Goal: Find contact information: Find contact information

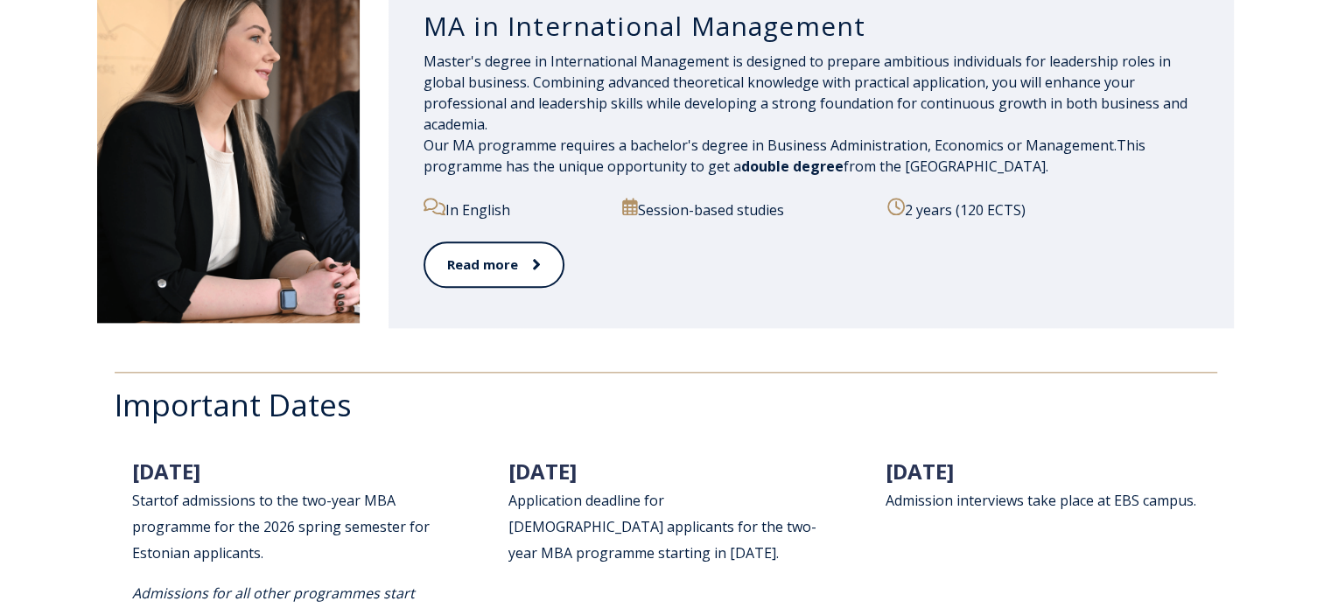
scroll to position [2013, 0]
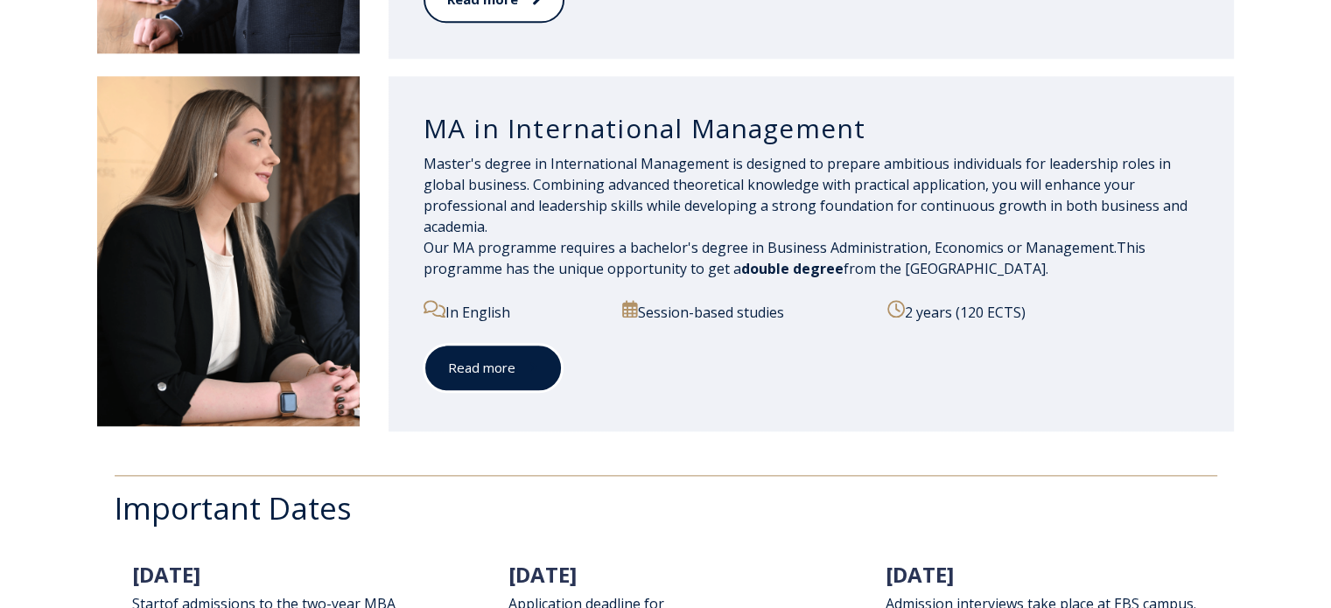
click at [522, 370] on span at bounding box center [526, 368] width 23 height 18
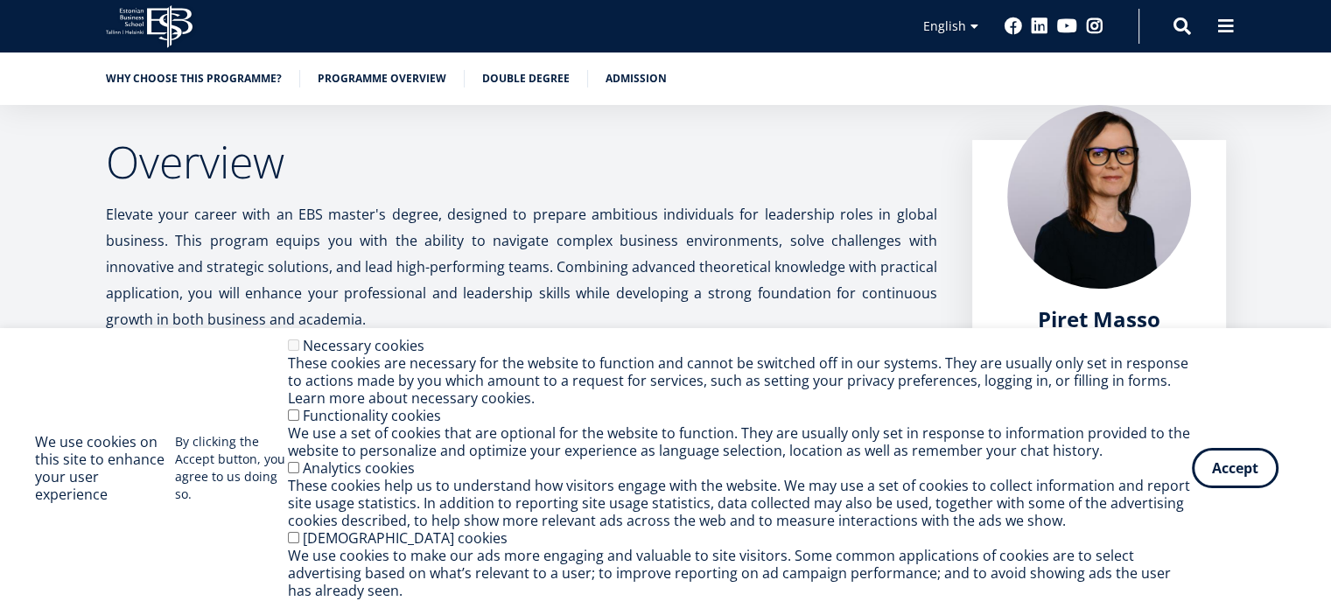
scroll to position [438, 0]
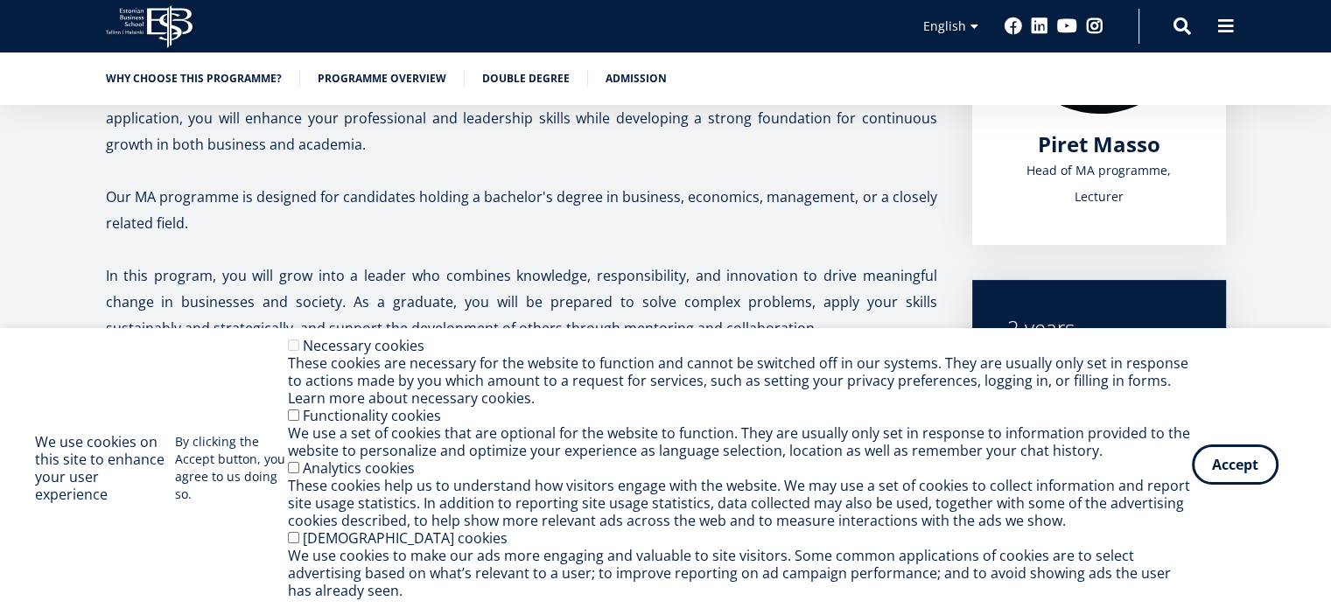
click at [1211, 459] on button "Accept" at bounding box center [1235, 465] width 87 height 40
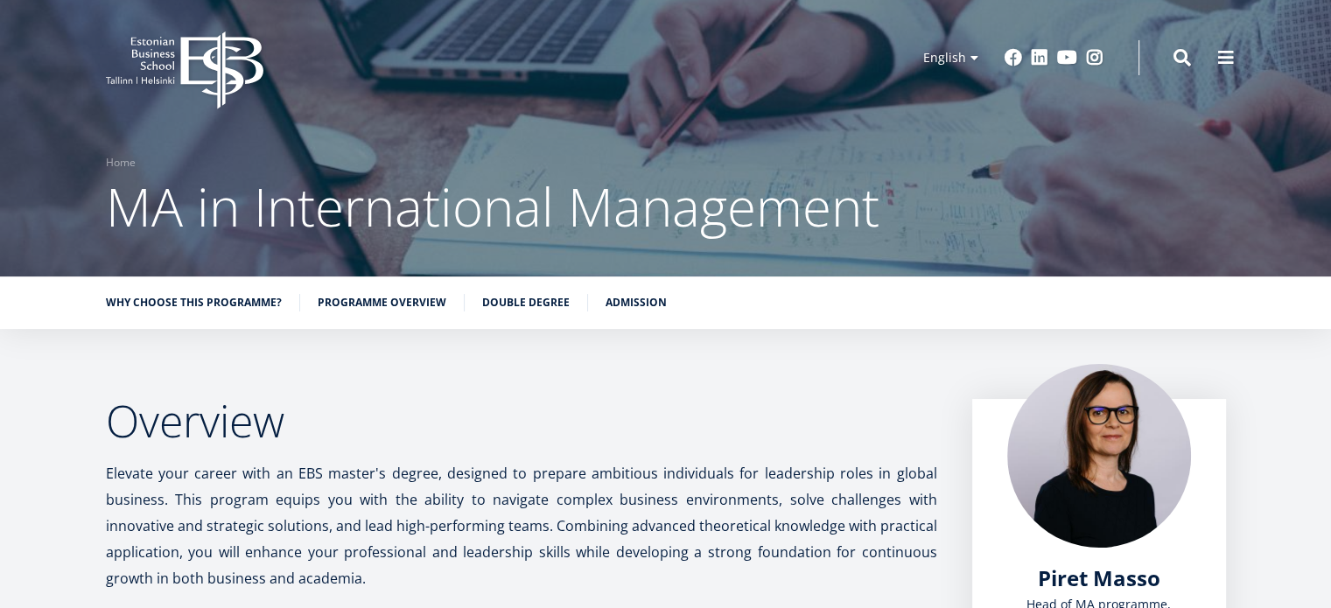
scroll to position [0, 0]
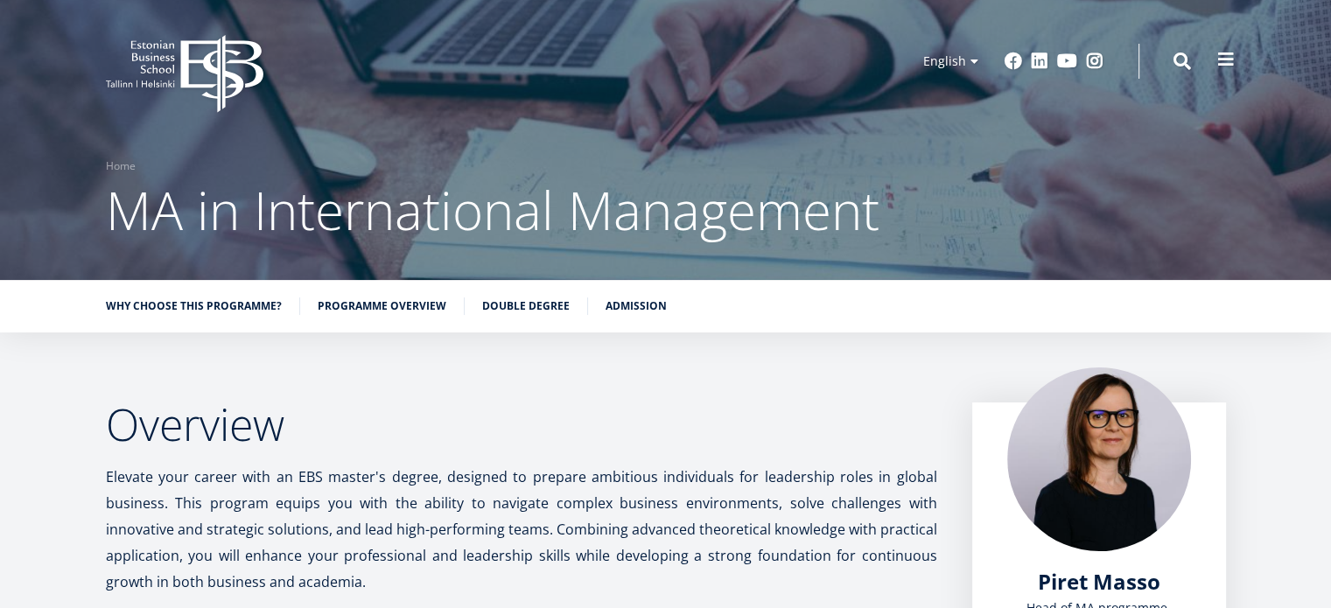
click at [1235, 63] on button at bounding box center [1226, 59] width 35 height 35
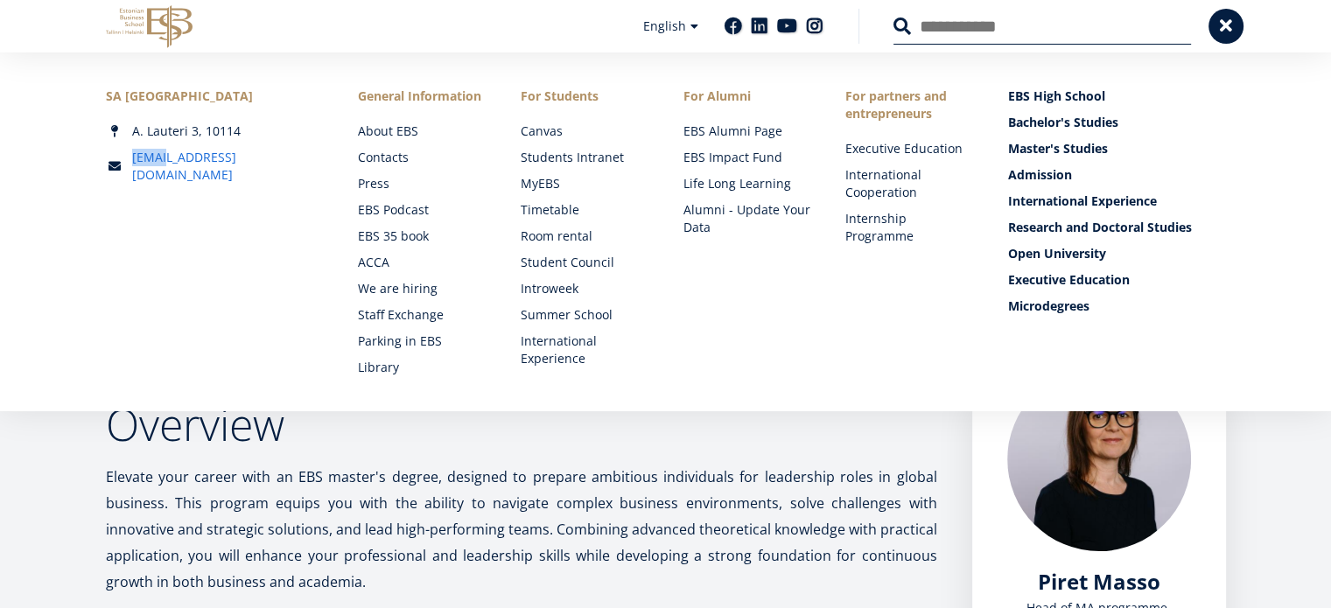
drag, startPoint x: 209, startPoint y: 155, endPoint x: 168, endPoint y: 163, distance: 41.9
click at [168, 163] on div "[EMAIL_ADDRESS][DOMAIN_NAME]" at bounding box center [215, 166] width 218 height 35
click at [207, 153] on div "[EMAIL_ADDRESS][DOMAIN_NAME]" at bounding box center [215, 166] width 218 height 35
click at [193, 162] on link "[EMAIL_ADDRESS][DOMAIN_NAME]" at bounding box center [228, 166] width 192 height 35
click at [978, 257] on div "SA [GEOGRAPHIC_DATA] [PERSON_NAME] 3, 10114 [EMAIL_ADDRESS][DOMAIN_NAME] Social…" at bounding box center [666, 232] width 1120 height 289
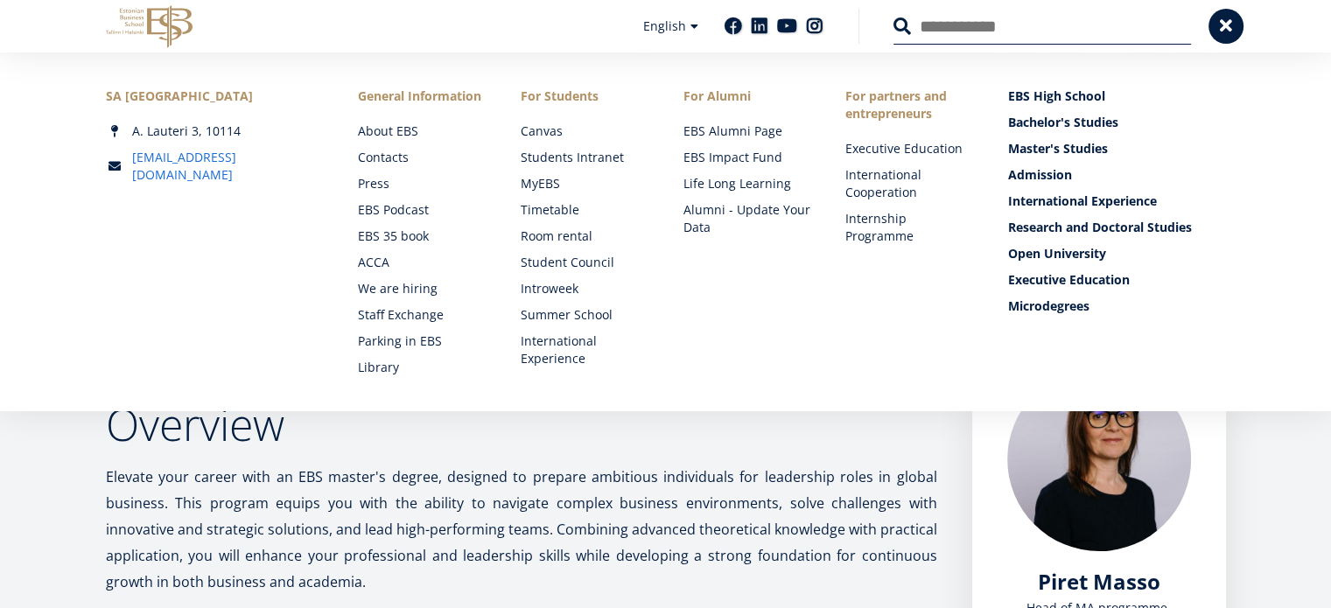
click at [173, 160] on link "[EMAIL_ADDRESS][DOMAIN_NAME]" at bounding box center [228, 166] width 192 height 35
drag, startPoint x: 188, startPoint y: 311, endPoint x: 186, endPoint y: 277, distance: 34.2
click at [188, 311] on div "SA [GEOGRAPHIC_DATA] [PERSON_NAME] 3, 10114 [EMAIL_ADDRESS][DOMAIN_NAME] Social…" at bounding box center [215, 232] width 218 height 289
drag, startPoint x: 210, startPoint y: 154, endPoint x: 198, endPoint y: 160, distance: 13.7
click at [198, 160] on div "[EMAIL_ADDRESS][DOMAIN_NAME]" at bounding box center [215, 166] width 218 height 35
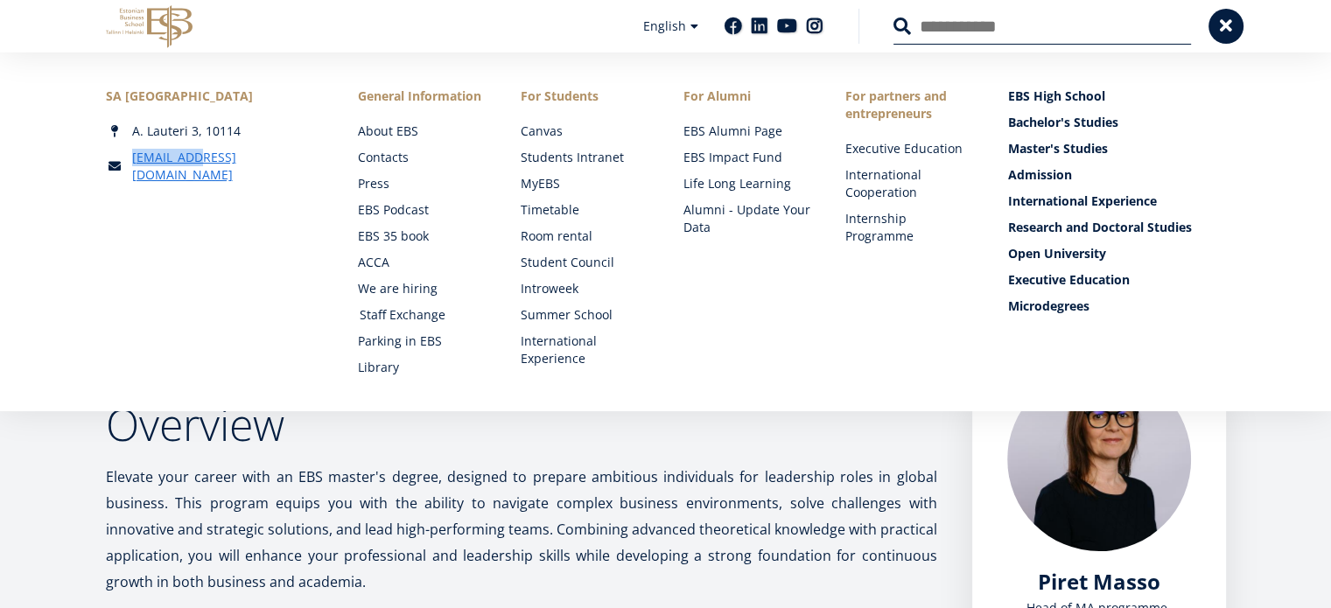
copy link "[EMAIL_ADDRESS][DOMAIN_NAME]"
